Goal: Task Accomplishment & Management: Use online tool/utility

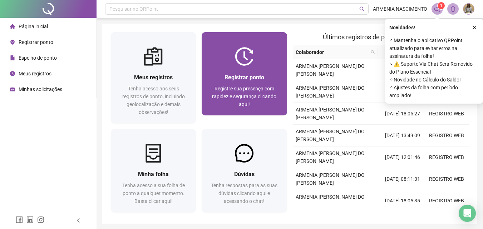
click at [219, 62] on div at bounding box center [244, 56] width 85 height 19
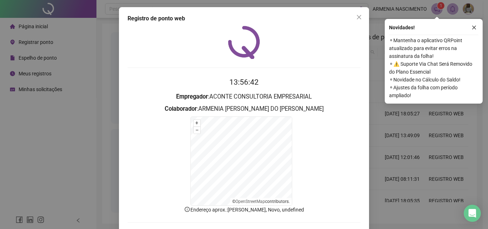
scroll to position [32, 0]
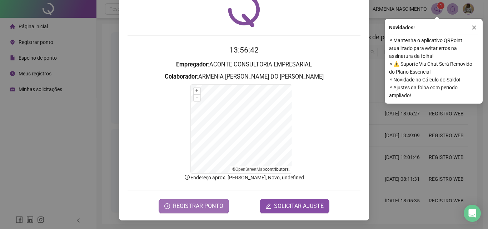
click at [180, 209] on span "REGISTRAR PONTO" at bounding box center [198, 206] width 50 height 9
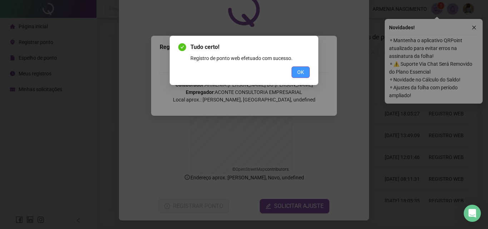
click at [304, 72] on button "OK" at bounding box center [301, 71] width 18 height 11
